Goal: Task Accomplishment & Management: Complete application form

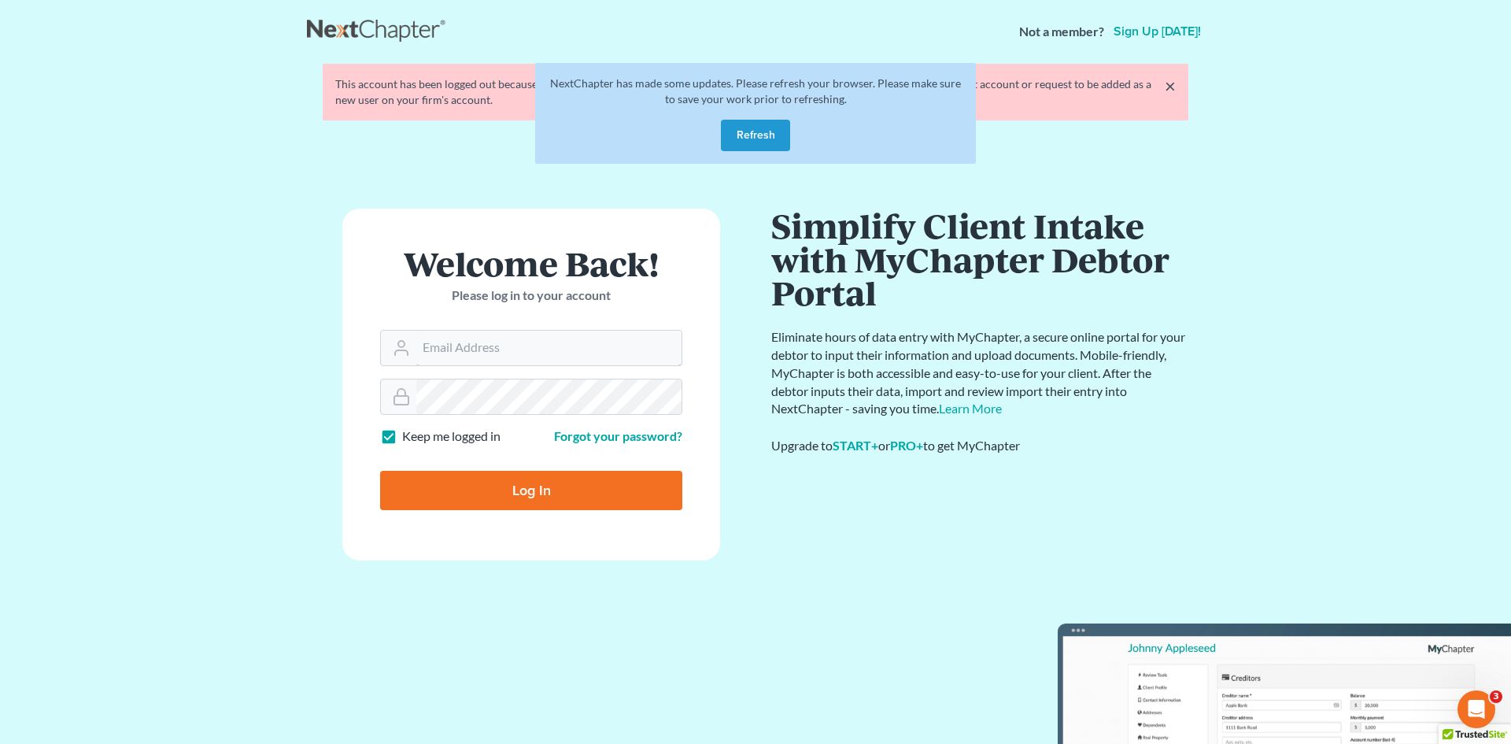
type input "[PERSON_NAME][EMAIL_ADDRESS][DOMAIN_NAME]"
click at [15, 678] on main "NextChapter has made some updates. Please refresh your browser. Please make sur…" at bounding box center [755, 400] width 1511 height 675
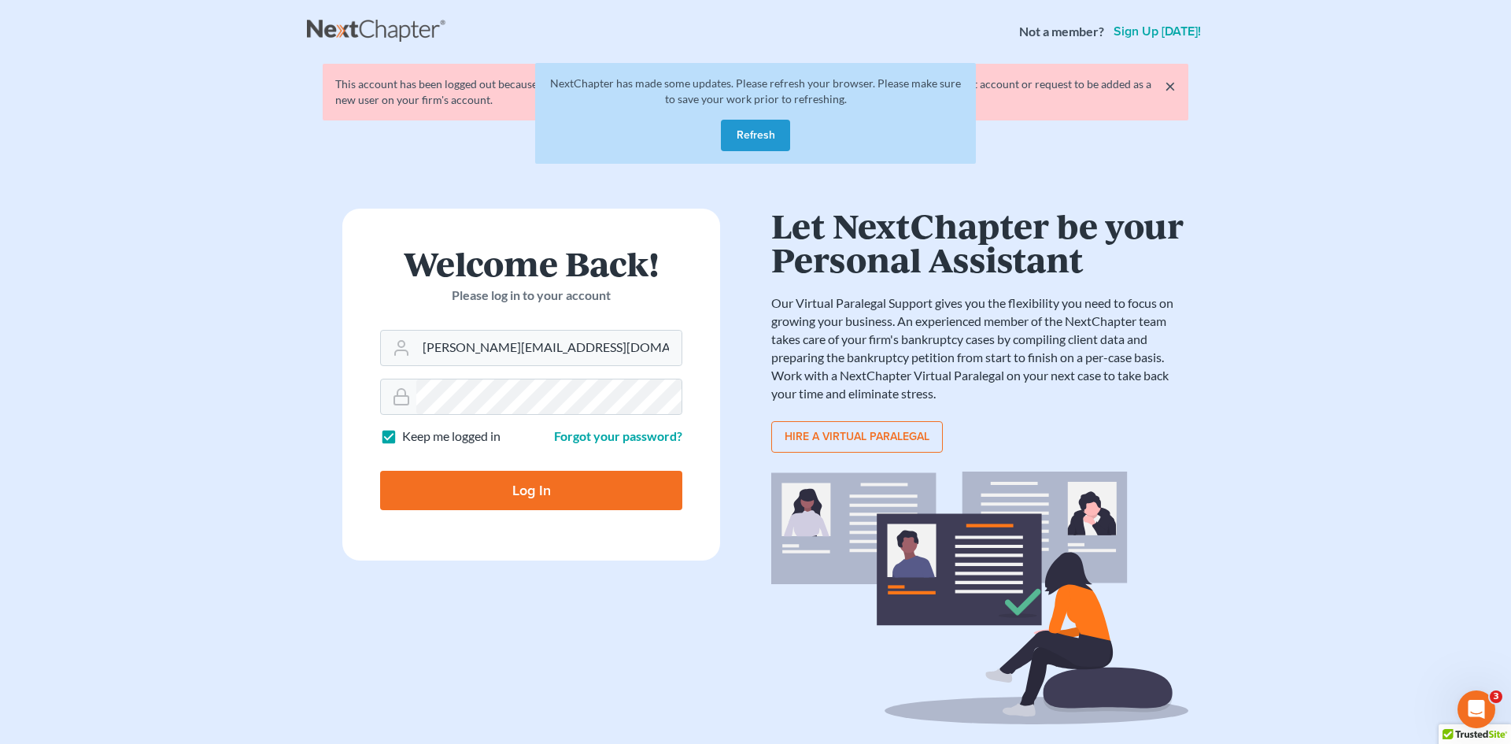
click at [457, 472] on input "Log In" at bounding box center [531, 490] width 302 height 39
type input "Thinking..."
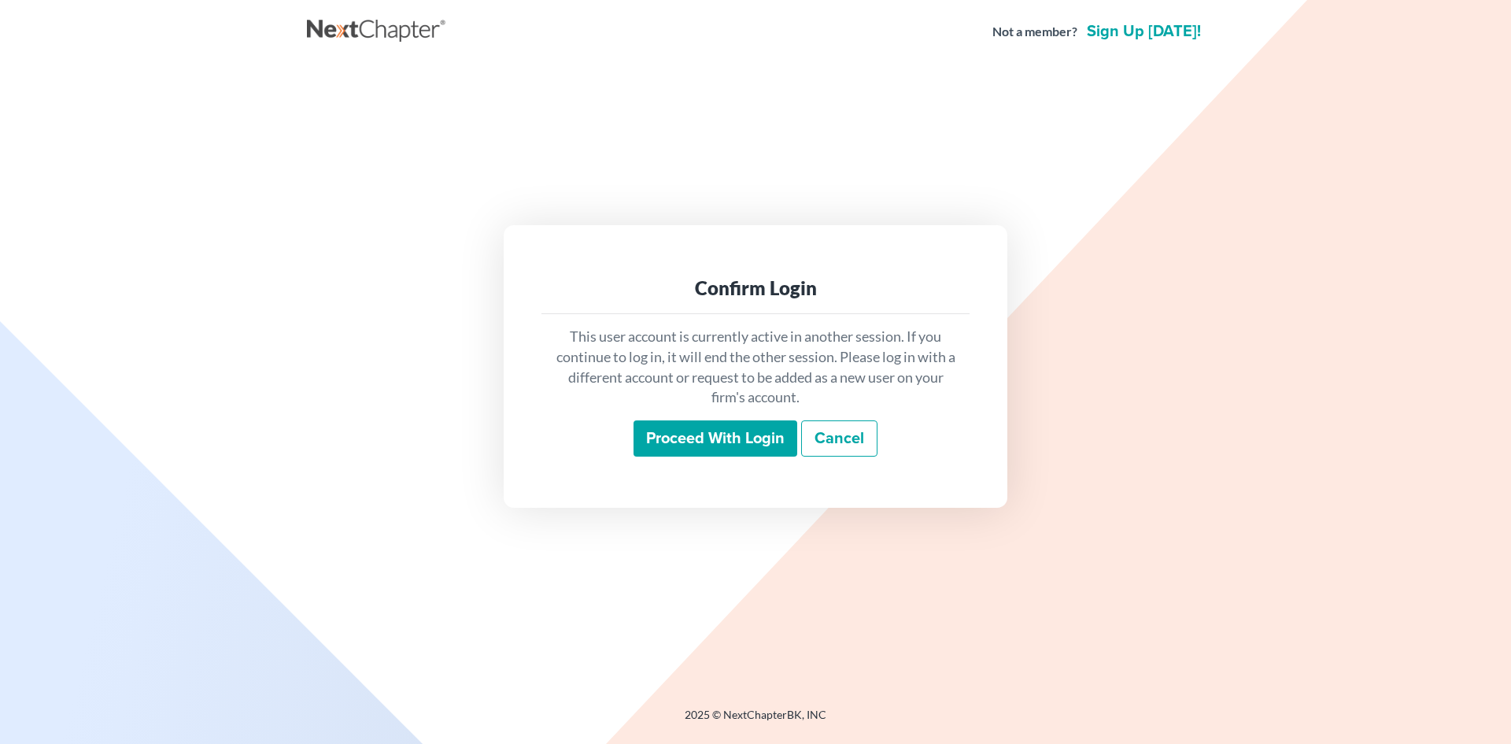
click at [674, 436] on input "Proceed with login" at bounding box center [716, 438] width 164 height 36
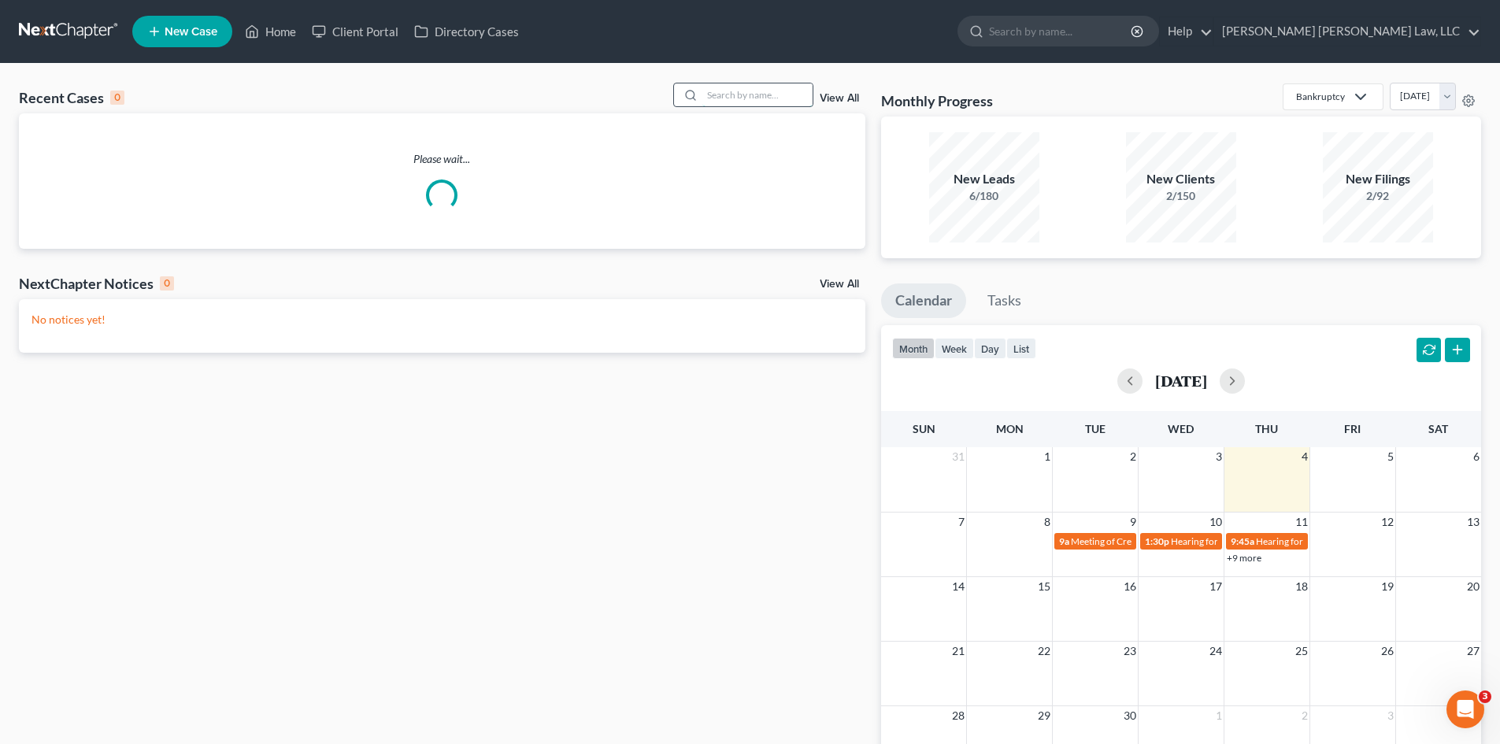
click at [753, 98] on input "search" at bounding box center [757, 94] width 110 height 23
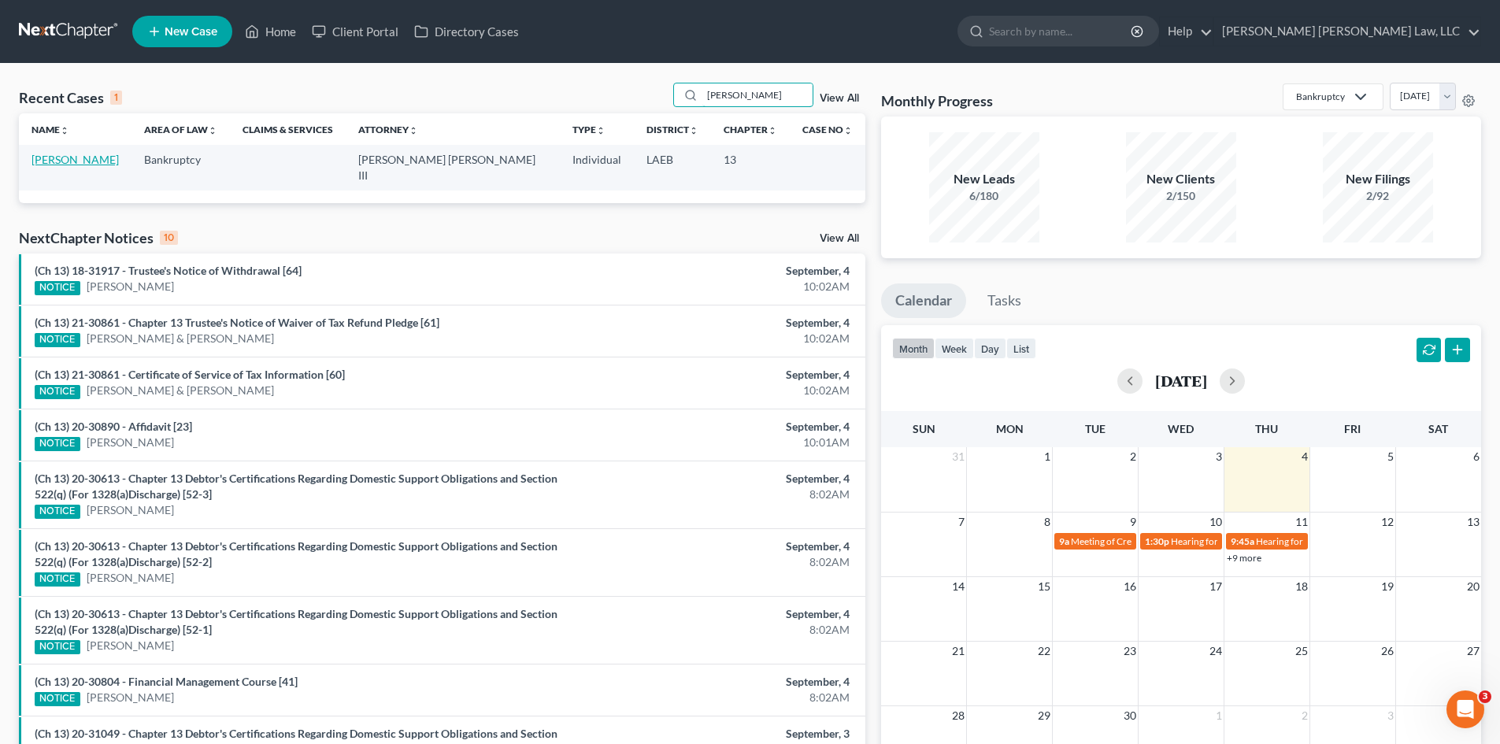
type input "[PERSON_NAME]"
drag, startPoint x: 80, startPoint y: 159, endPoint x: 124, endPoint y: 139, distance: 48.3
click at [80, 158] on link "[PERSON_NAME]" at bounding box center [74, 159] width 87 height 13
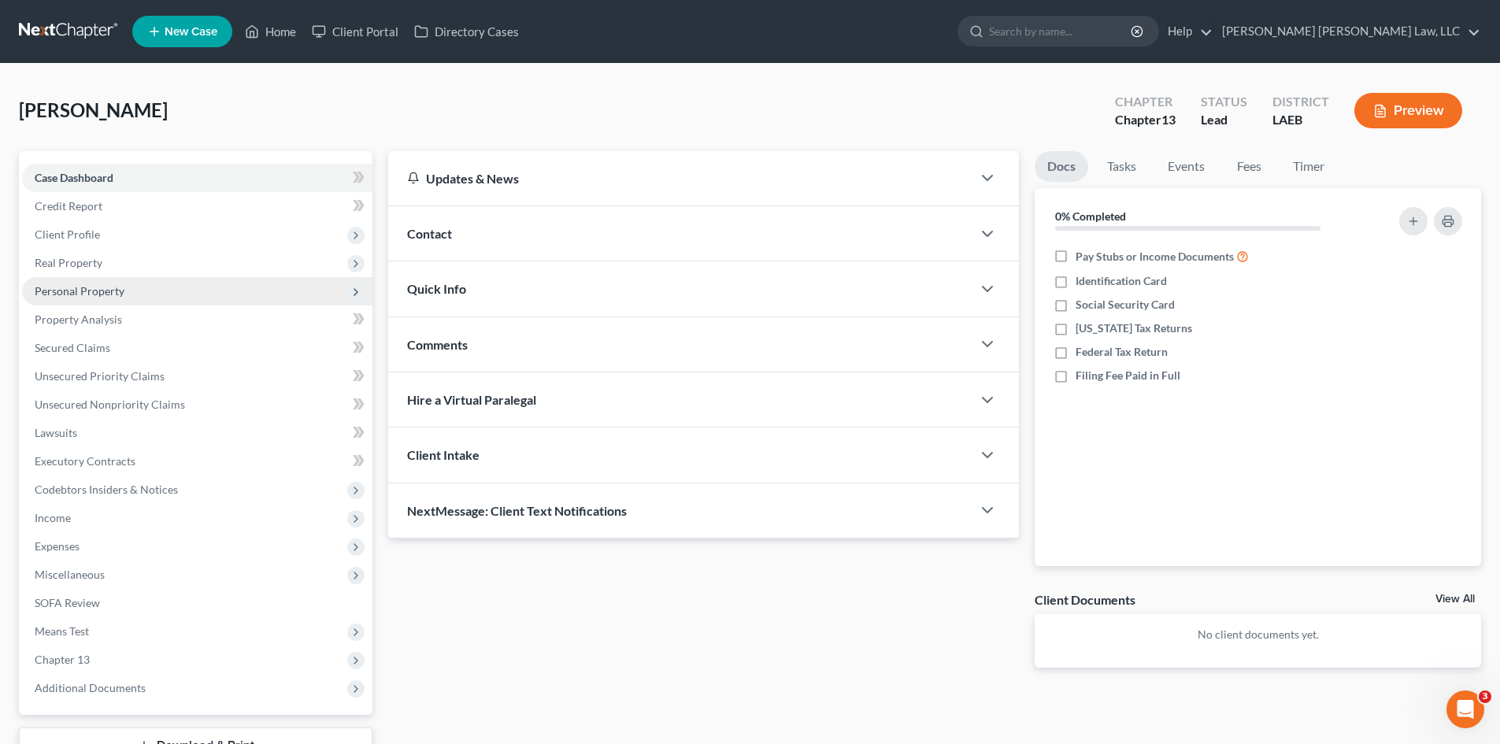
click at [61, 298] on span "Personal Property" at bounding box center [197, 291] width 350 height 28
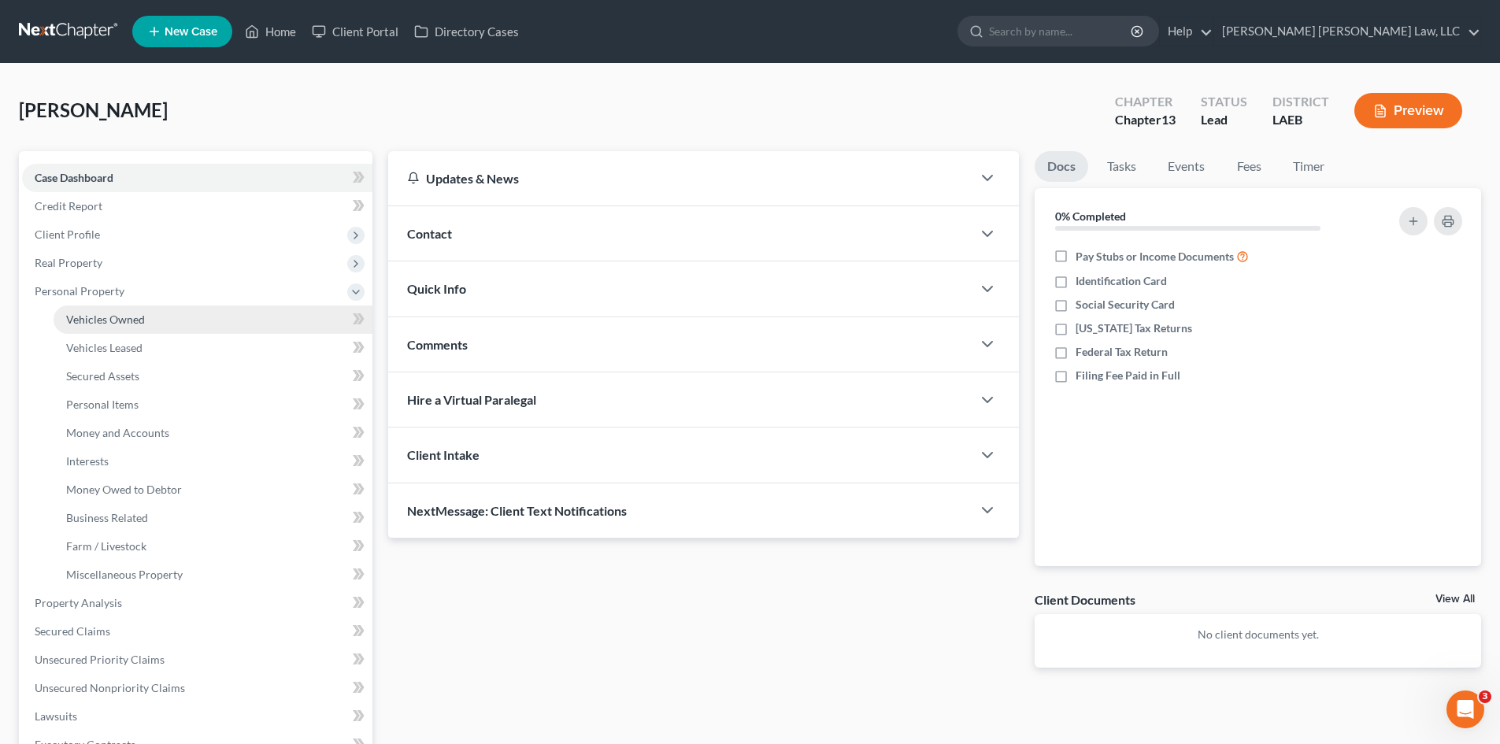
click at [91, 320] on span "Vehicles Owned" at bounding box center [105, 318] width 79 height 13
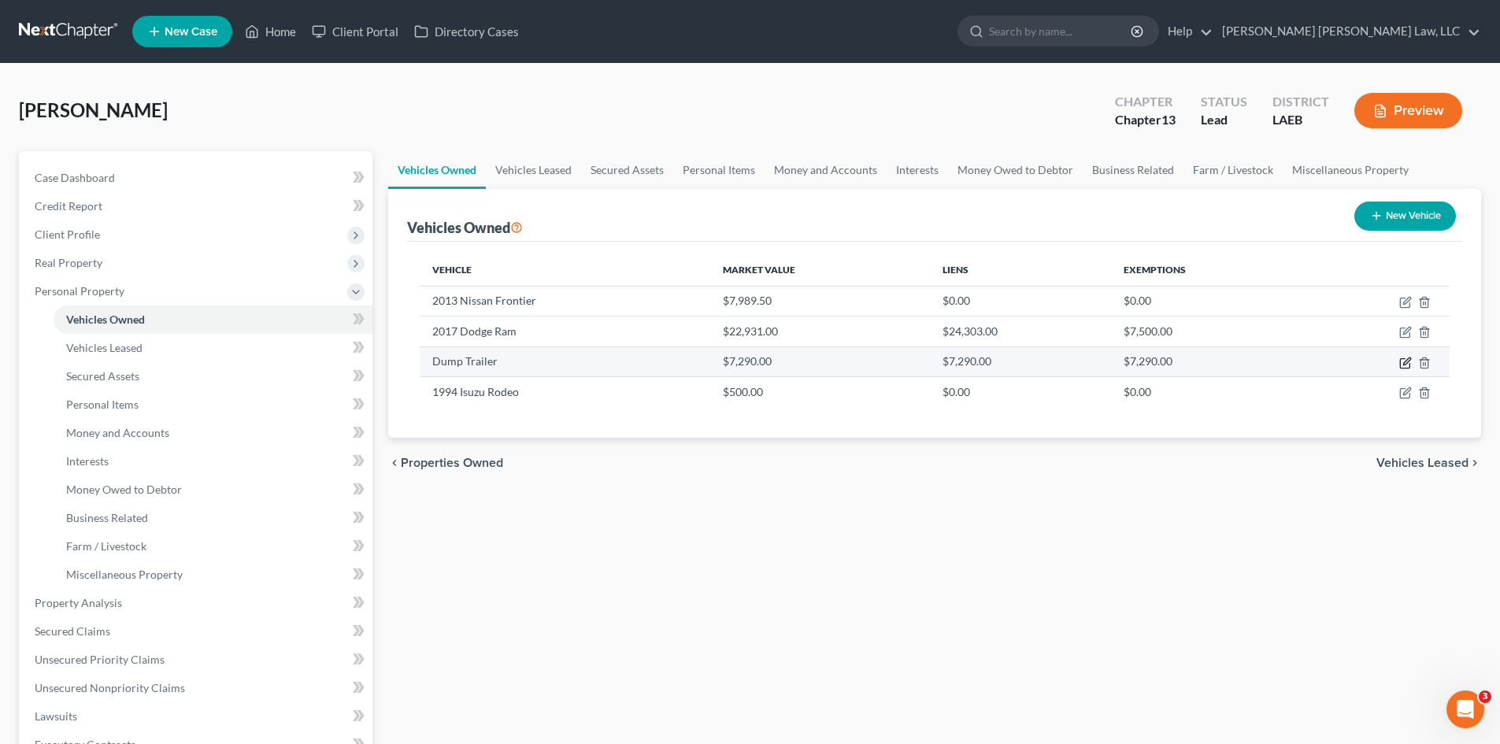
click at [1407, 366] on icon "button" at bounding box center [1405, 363] width 13 height 13
select select "2"
select select "0"
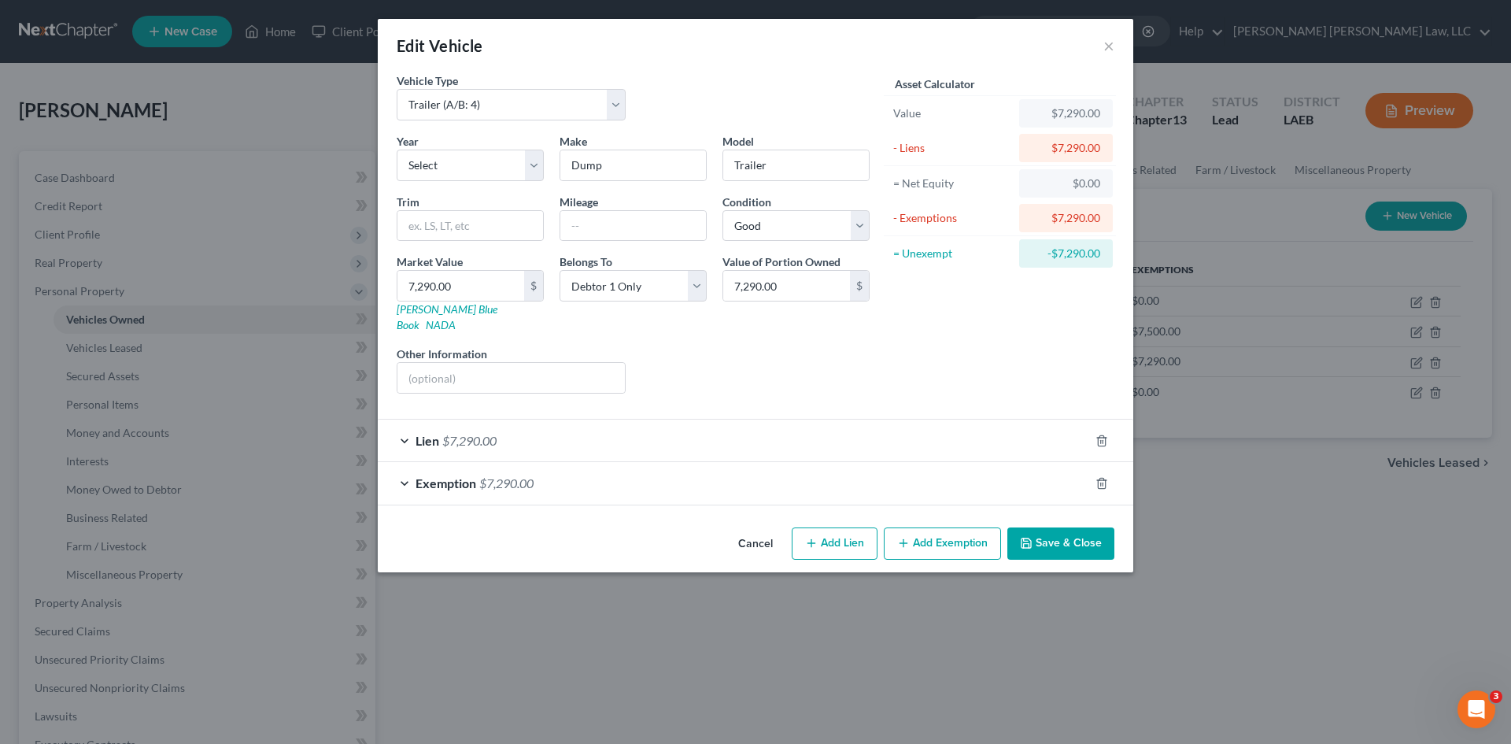
click at [1063, 527] on button "Save & Close" at bounding box center [1061, 543] width 107 height 33
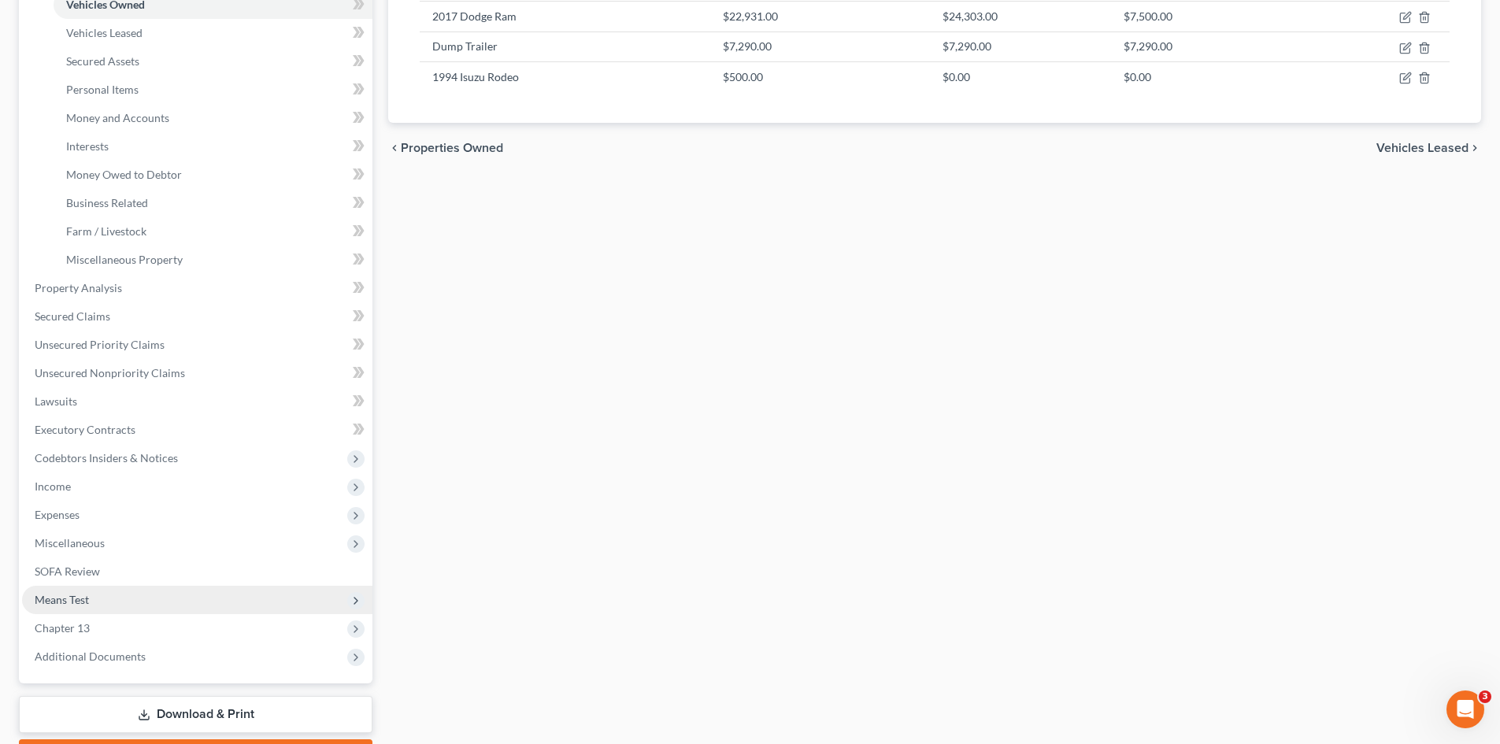
click at [77, 597] on span "Means Test" at bounding box center [62, 599] width 54 height 13
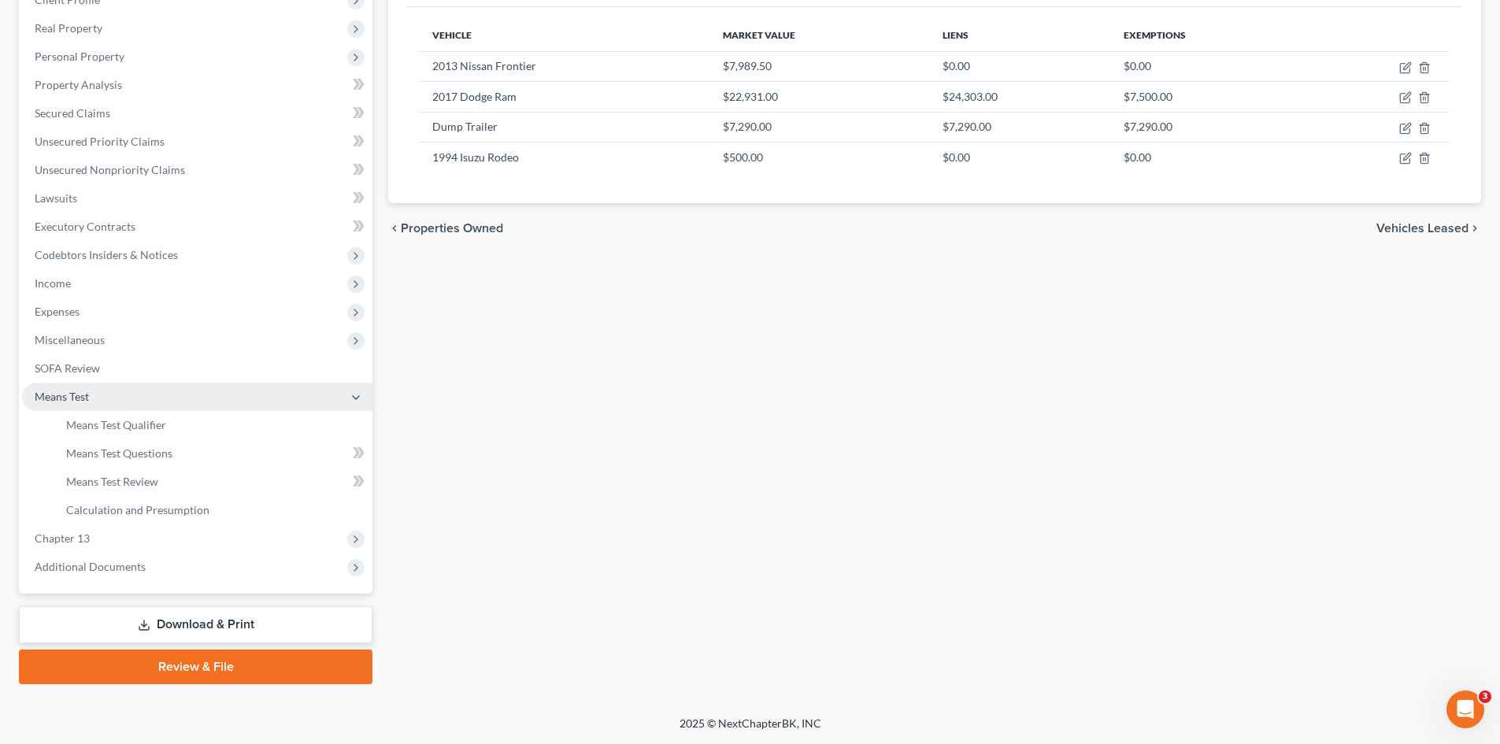
scroll to position [235, 0]
click at [110, 425] on span "Means Test Qualifier" at bounding box center [116, 424] width 100 height 13
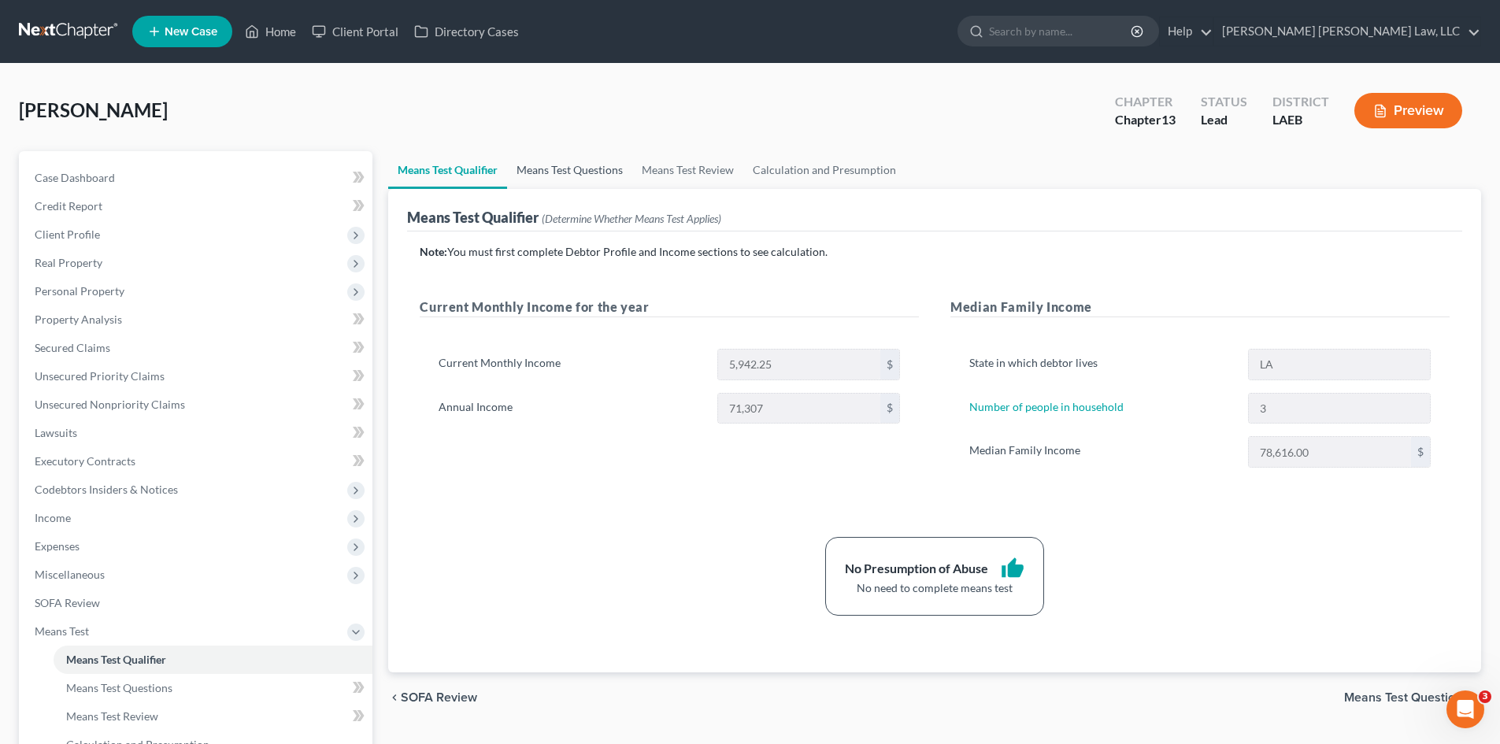
click at [528, 178] on link "Means Test Questions" at bounding box center [569, 170] width 125 height 38
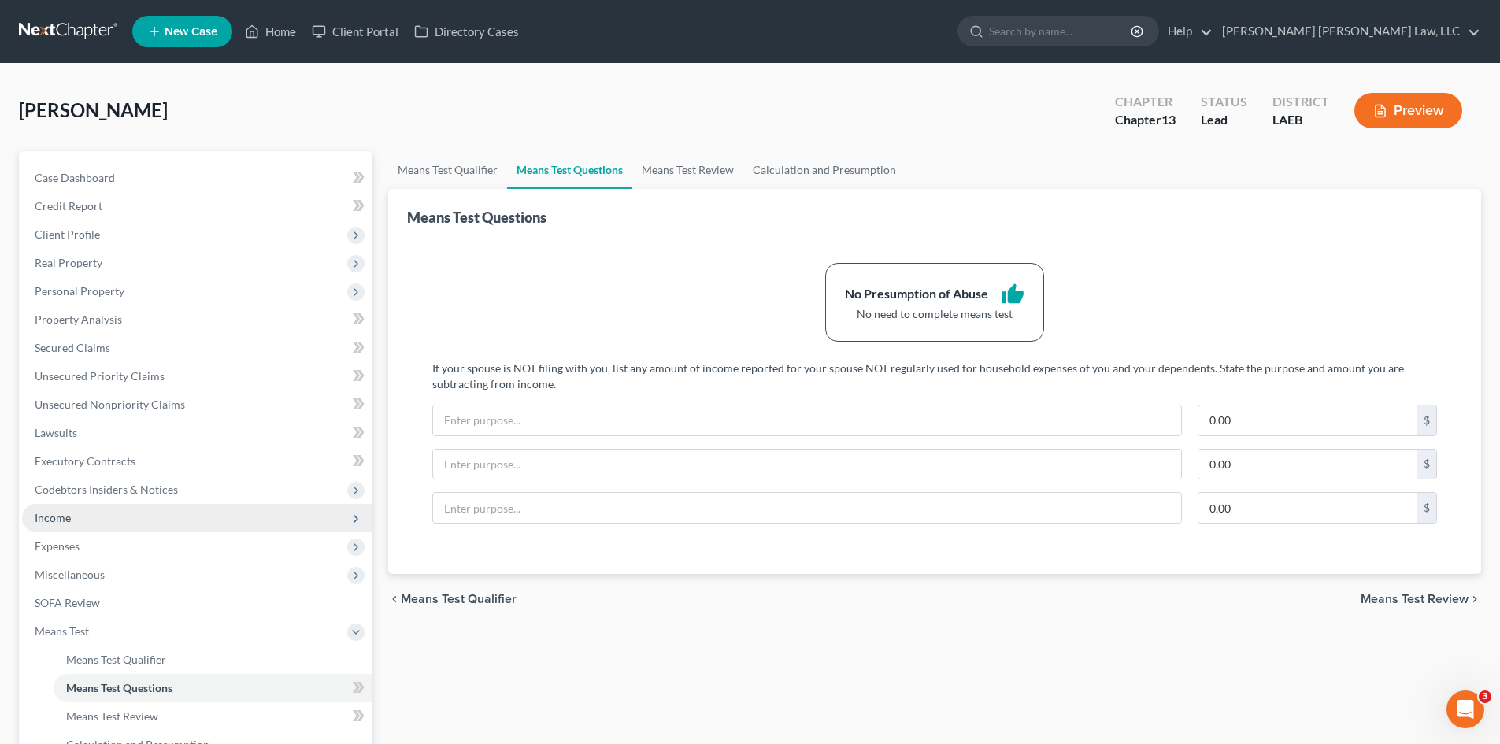
click at [76, 520] on span "Income" at bounding box center [197, 518] width 350 height 28
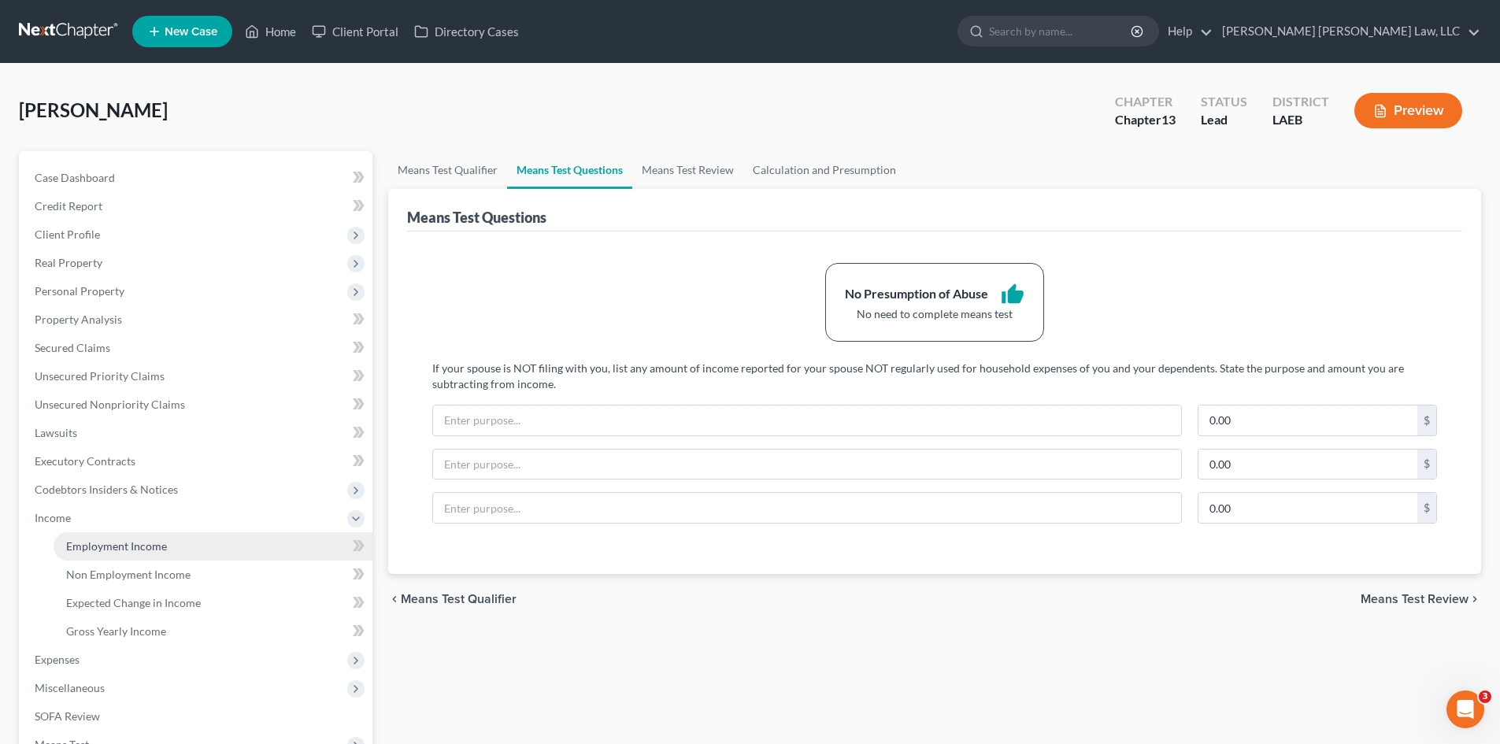
click at [94, 535] on link "Employment Income" at bounding box center [213, 546] width 319 height 28
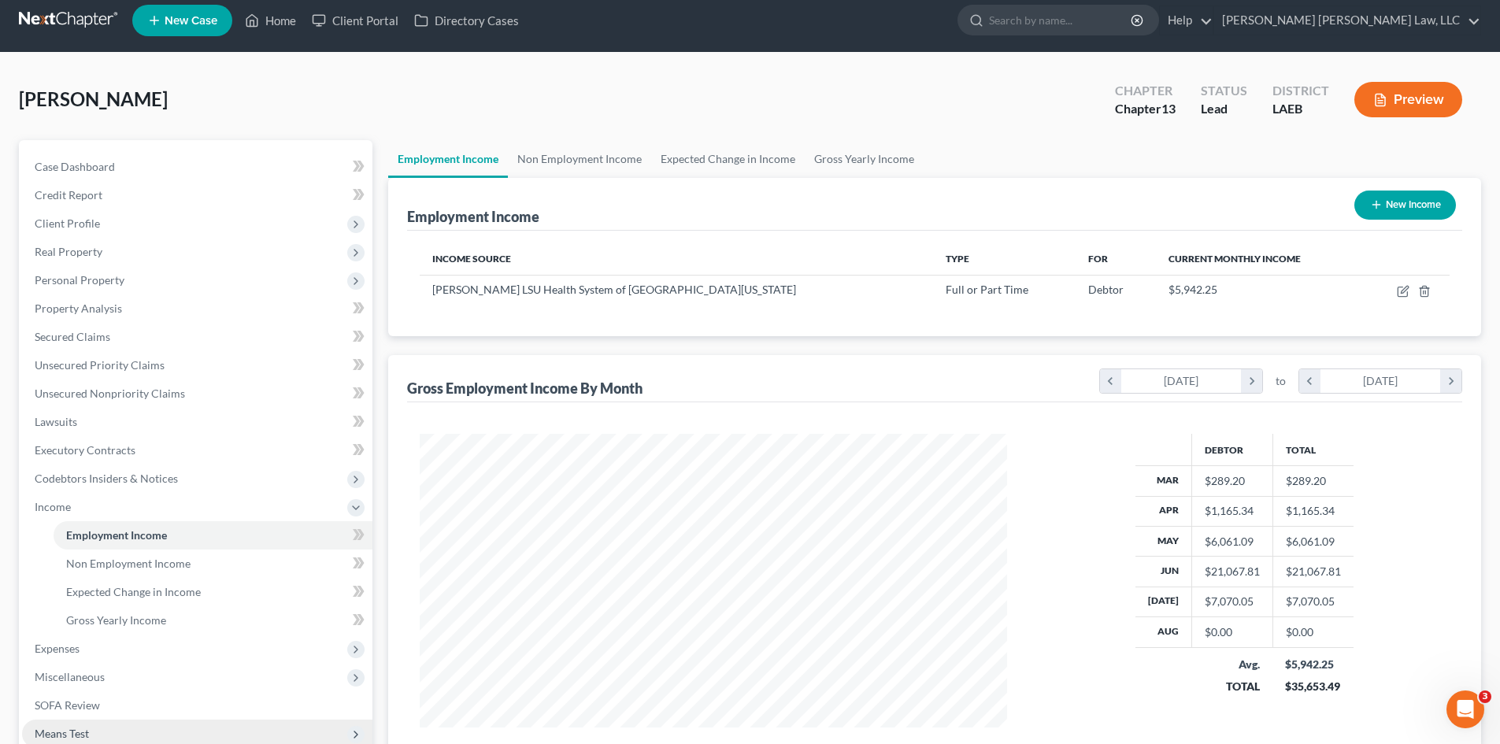
scroll to position [235, 0]
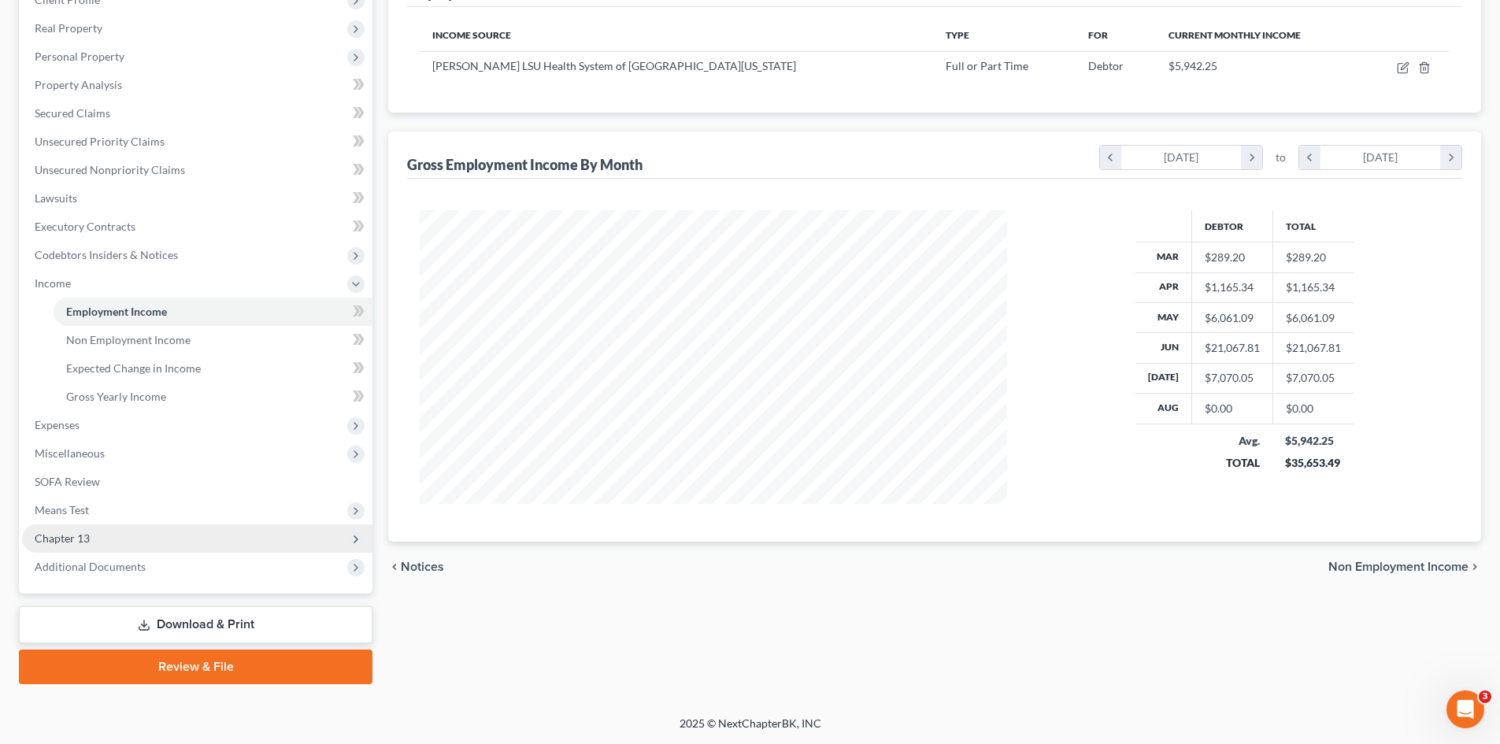
click at [64, 534] on span "Chapter 13" at bounding box center [62, 537] width 55 height 13
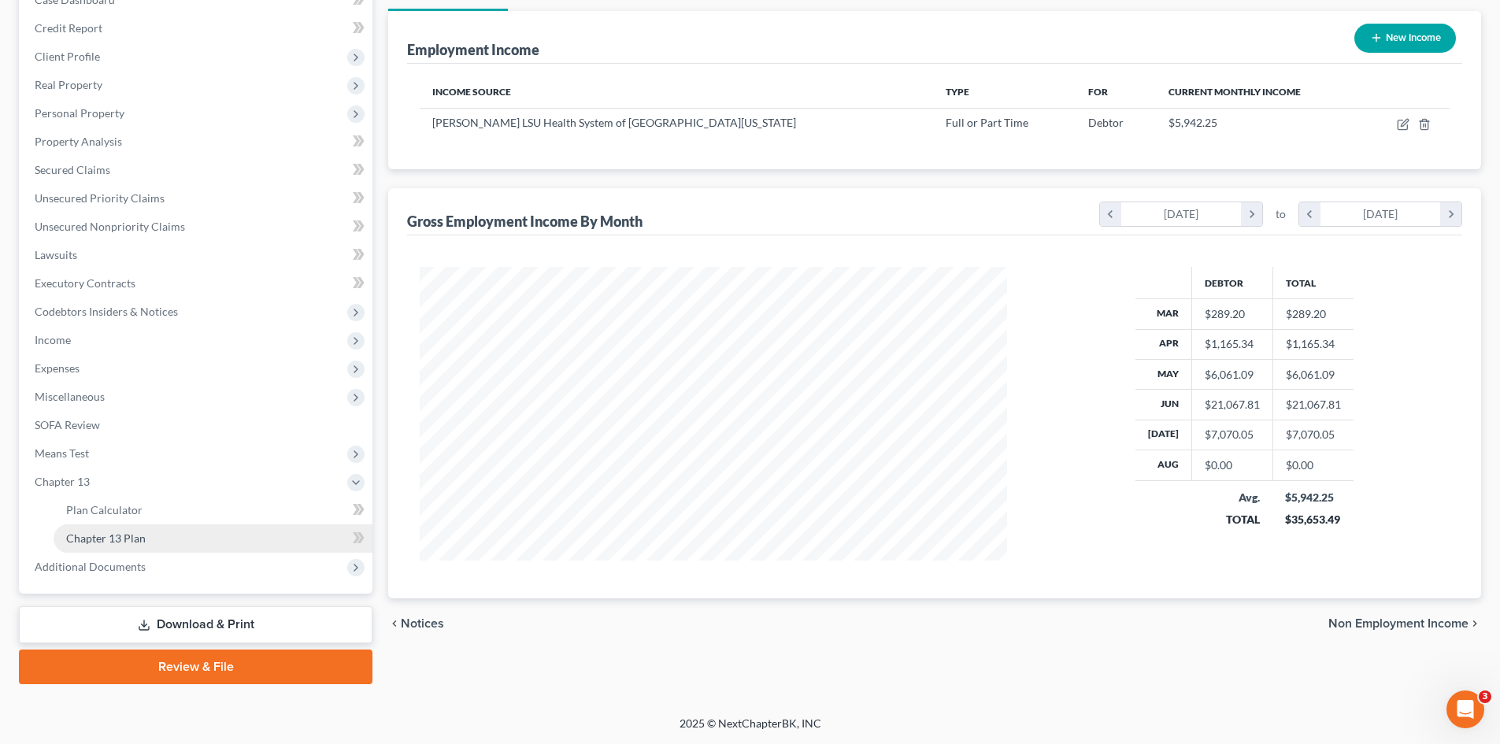
click at [127, 542] on span "Chapter 13 Plan" at bounding box center [106, 537] width 80 height 13
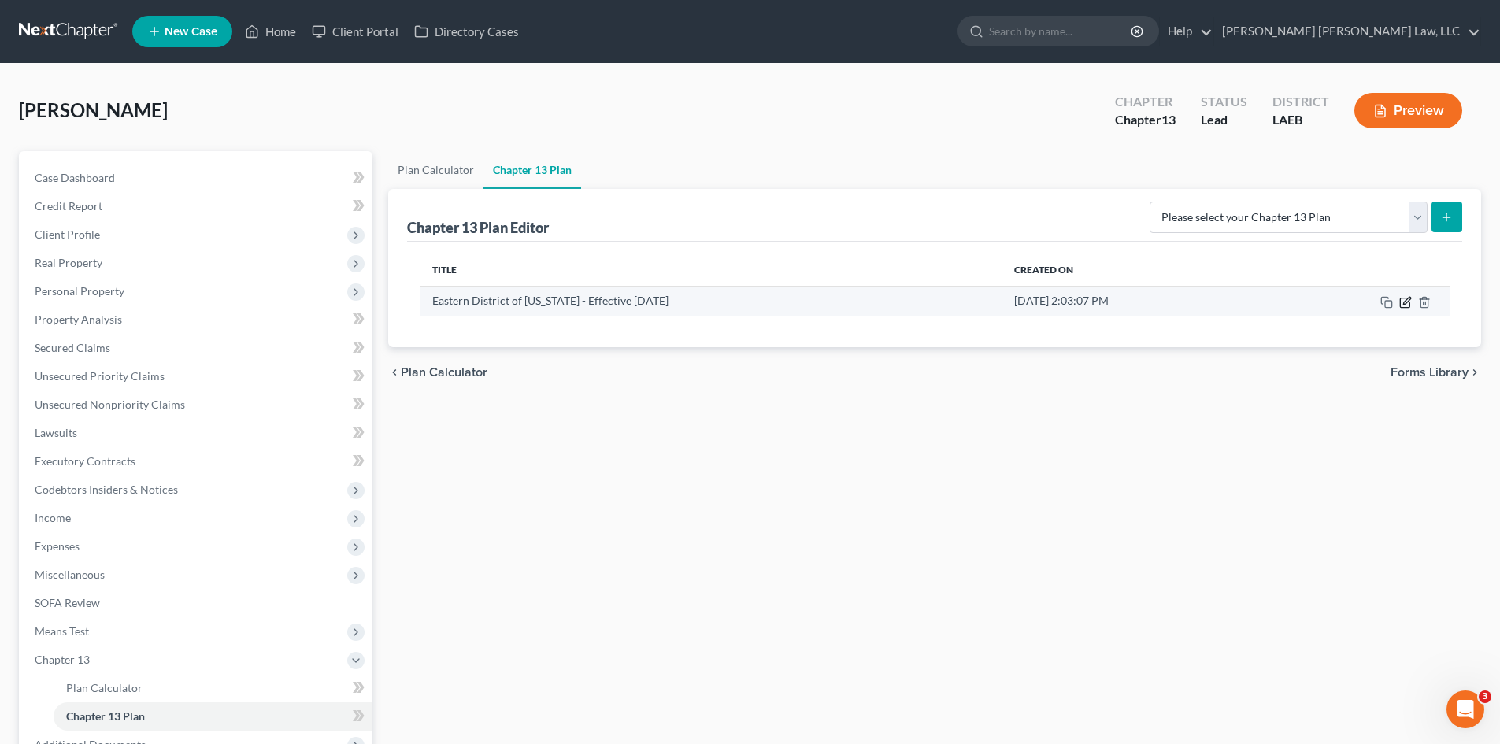
click at [1402, 302] on icon "button" at bounding box center [1405, 302] width 13 height 13
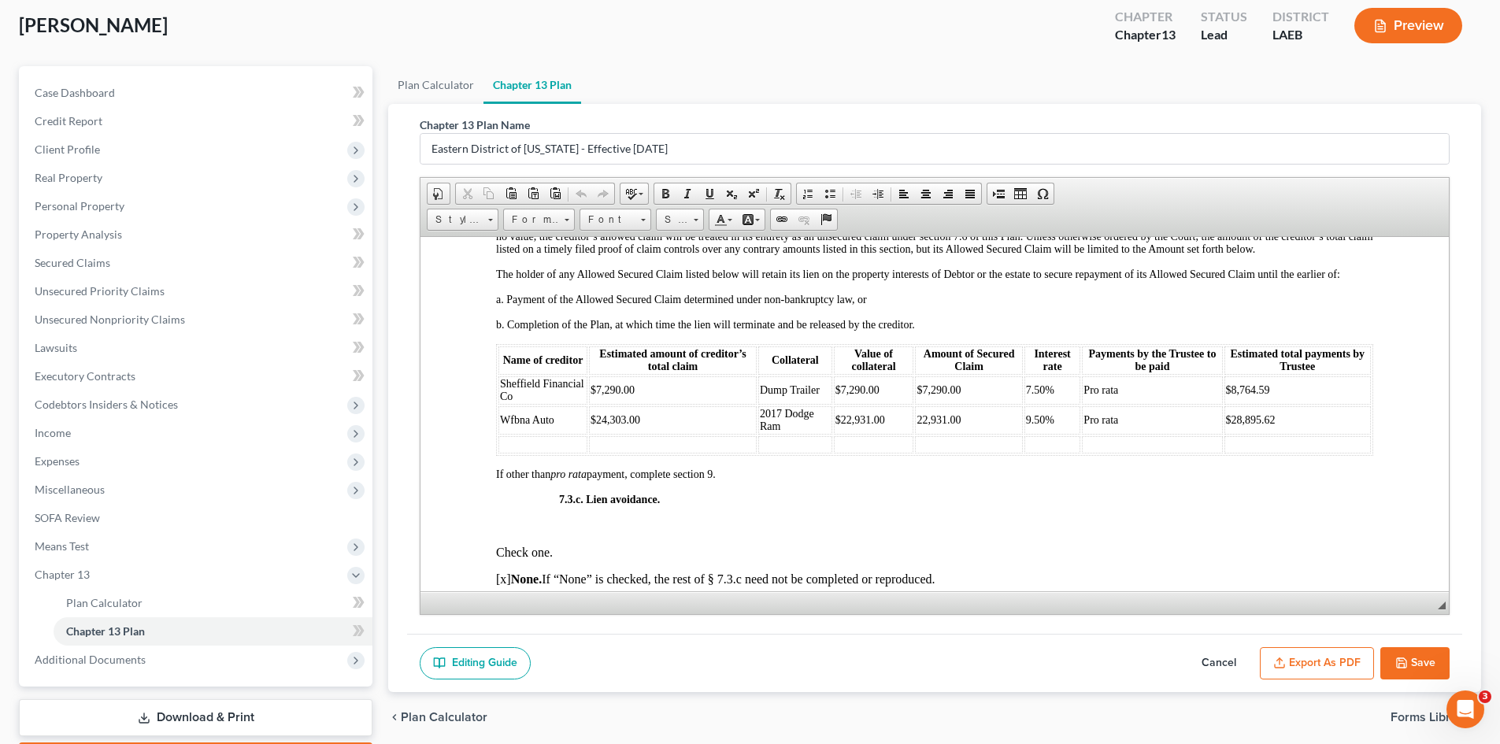
scroll to position [178, 0]
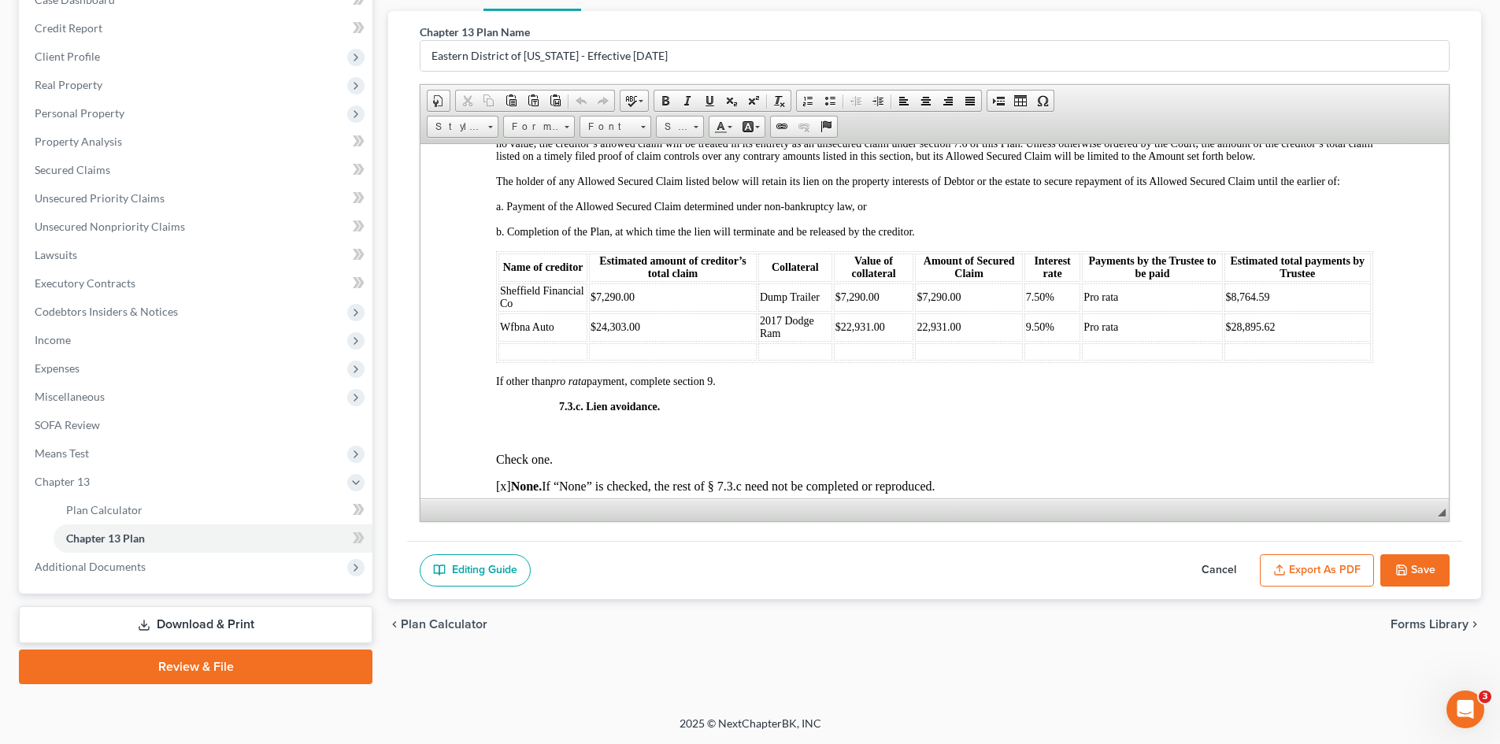
click at [1387, 566] on button "Save" at bounding box center [1414, 570] width 69 height 33
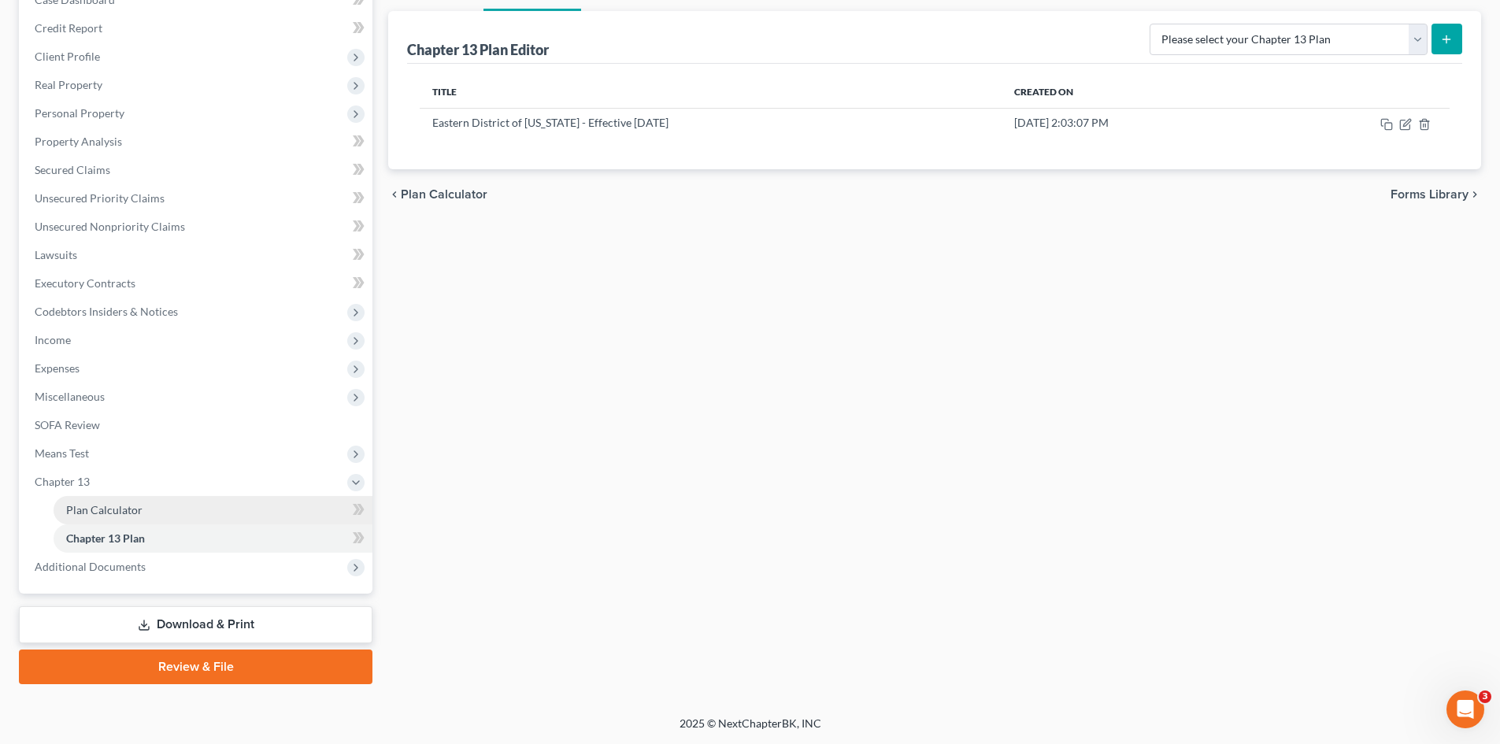
click at [106, 534] on span "Chapter 13 Plan" at bounding box center [105, 537] width 79 height 13
click at [1407, 125] on icon "button" at bounding box center [1405, 124] width 13 height 13
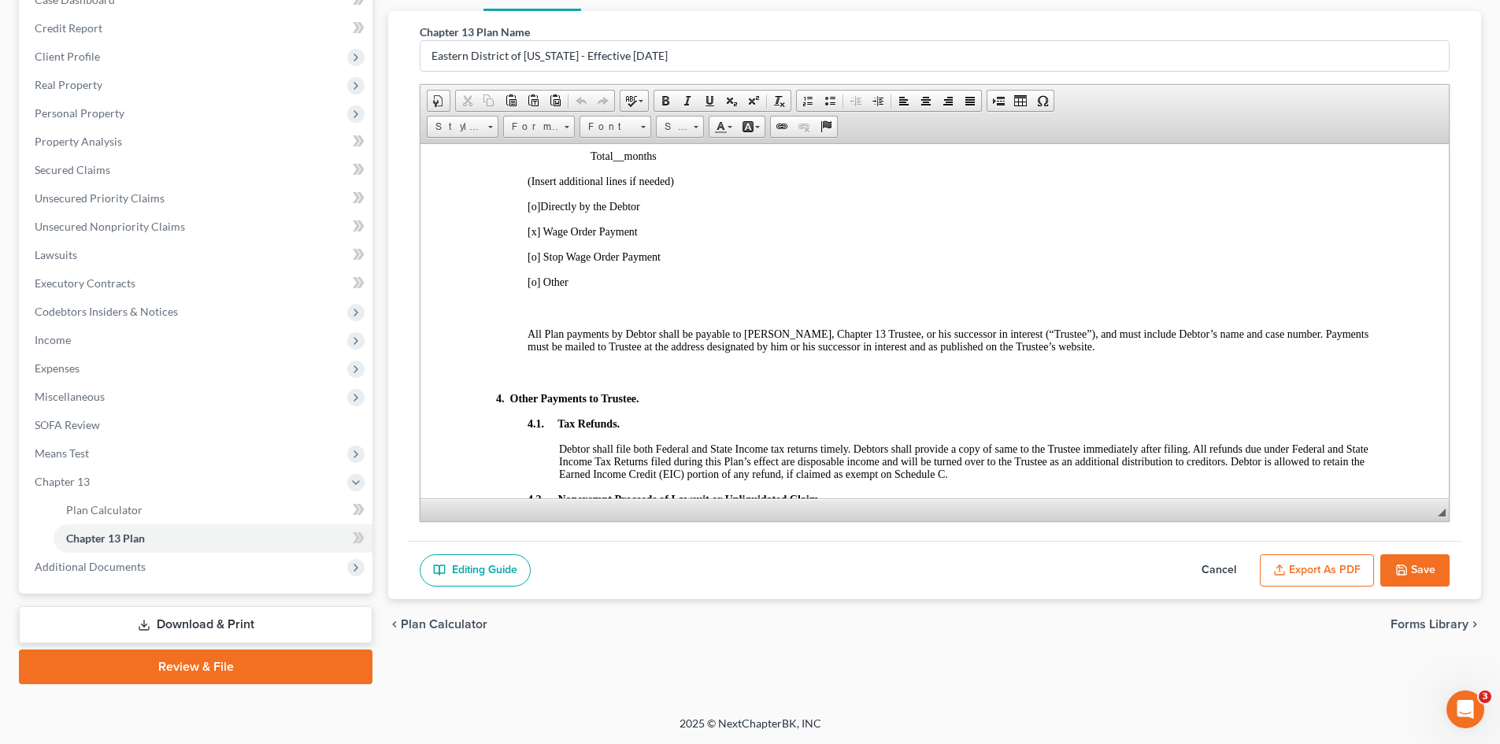
scroll to position [787, 0]
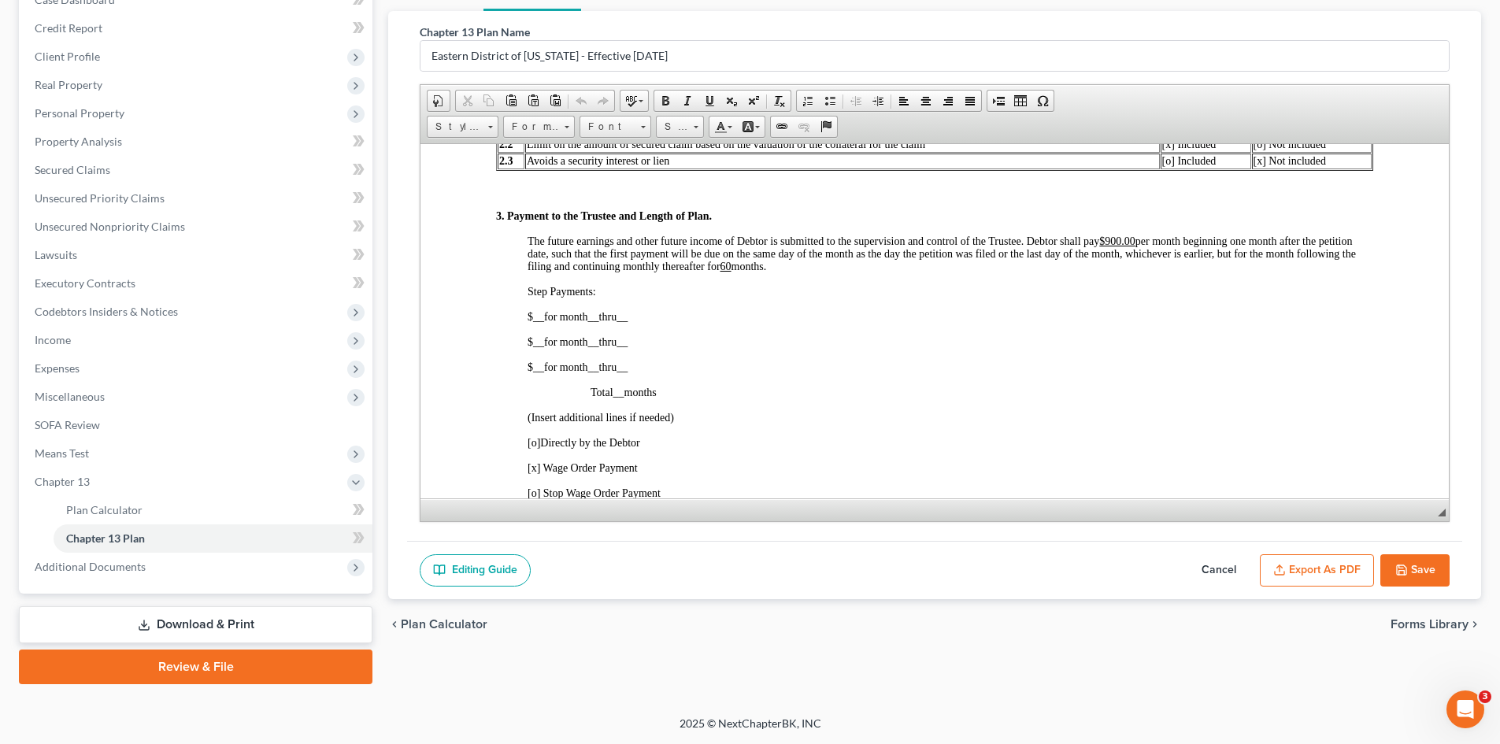
click at [1410, 574] on button "Save" at bounding box center [1414, 570] width 69 height 33
